Goal: Obtain resource: Download file/media

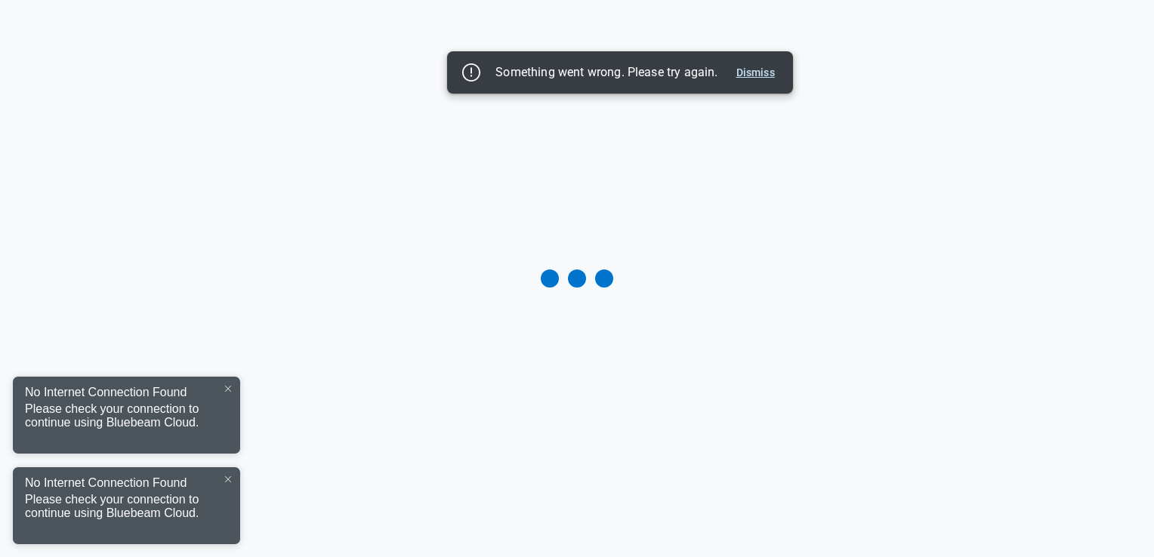
click at [757, 79] on button "Dismiss" at bounding box center [755, 72] width 51 height 18
